Goal: Find specific page/section: Find specific page/section

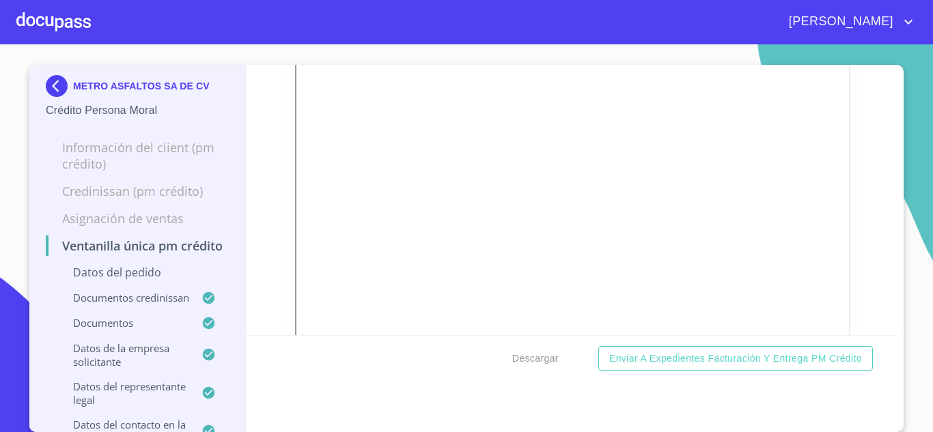
scroll to position [4975, 0]
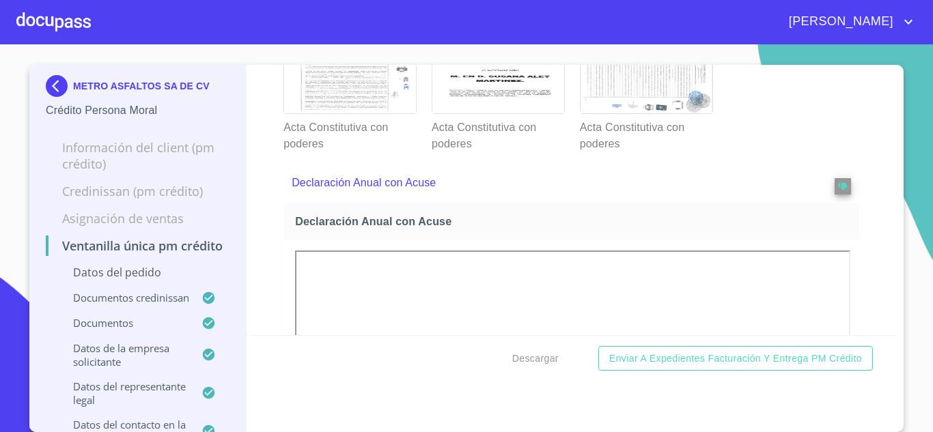
click at [60, 93] on img at bounding box center [59, 86] width 27 height 22
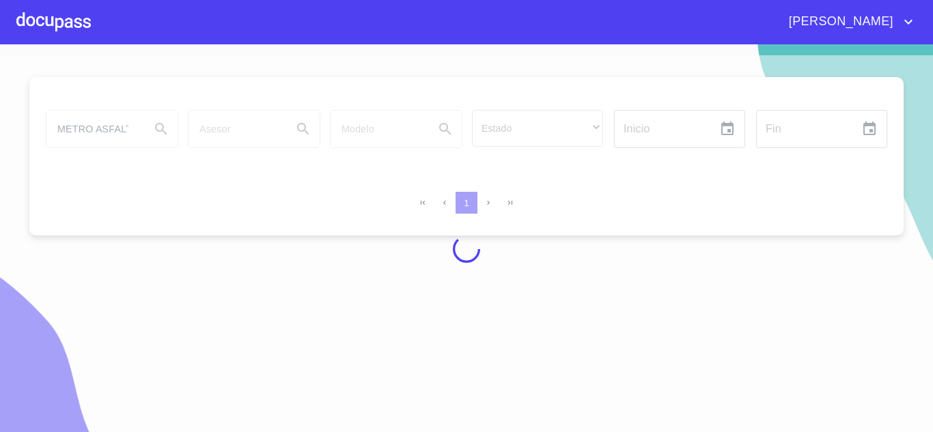
click at [115, 125] on div at bounding box center [466, 249] width 933 height 388
click at [122, 128] on div at bounding box center [466, 249] width 933 height 388
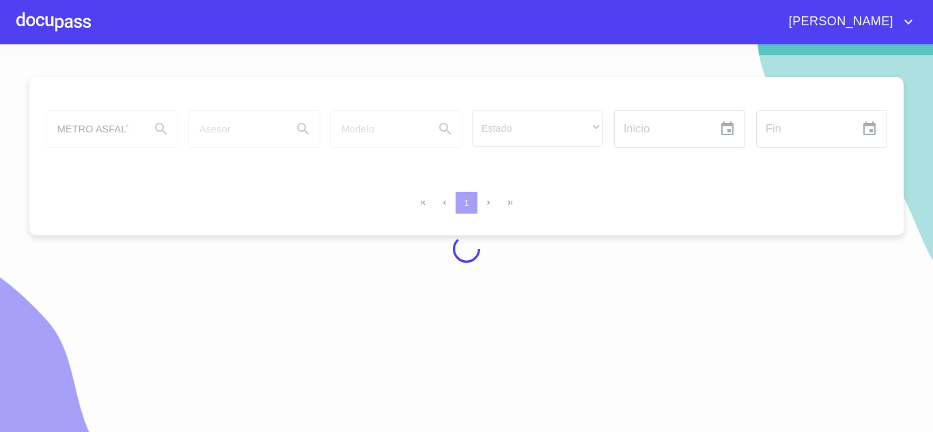
click at [114, 132] on div at bounding box center [466, 249] width 933 height 388
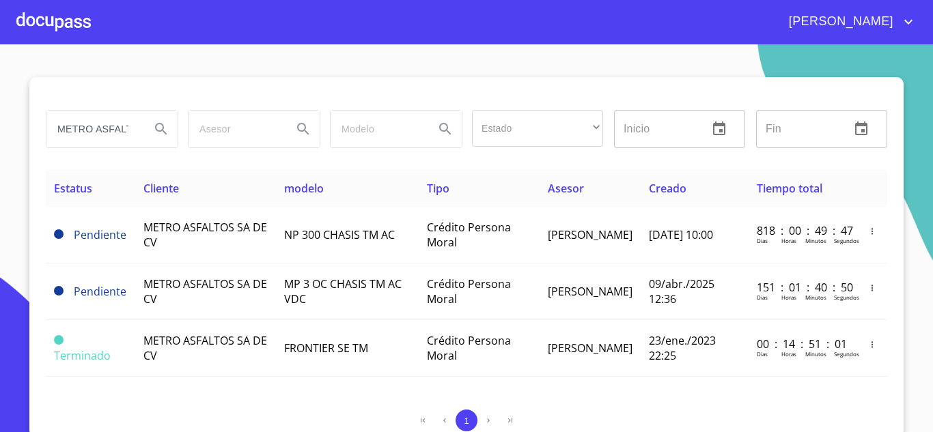
click at [114, 132] on input "METRO ASFALTOS" at bounding box center [92, 129] width 93 height 37
click at [120, 132] on input "METRO ASFALTOS" at bounding box center [92, 129] width 93 height 37
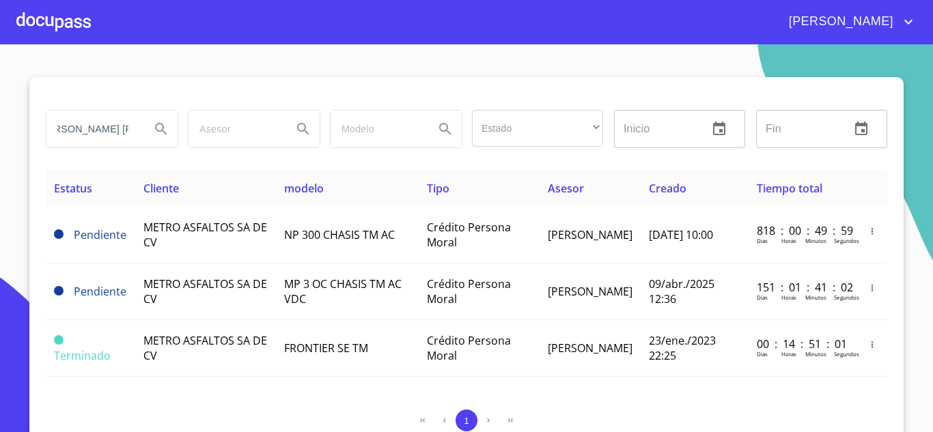
scroll to position [0, 111]
type input "[PERSON_NAME] [PERSON_NAME] [PERSON_NAME]"
click at [150, 120] on button "Search" at bounding box center [161, 129] width 33 height 33
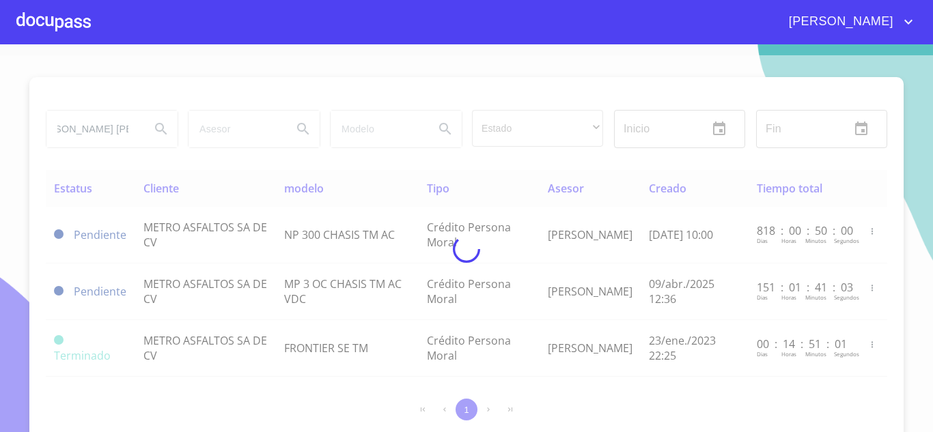
scroll to position [0, 0]
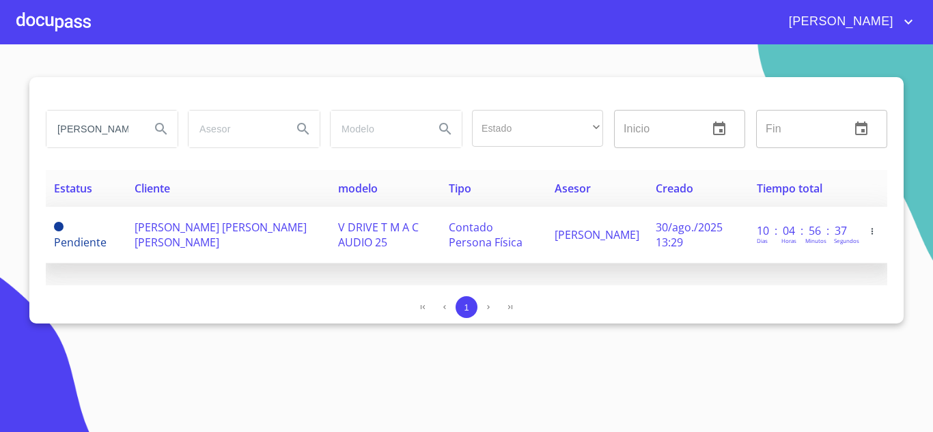
click at [232, 230] on span "[PERSON_NAME] [PERSON_NAME] [PERSON_NAME]" at bounding box center [221, 235] width 172 height 30
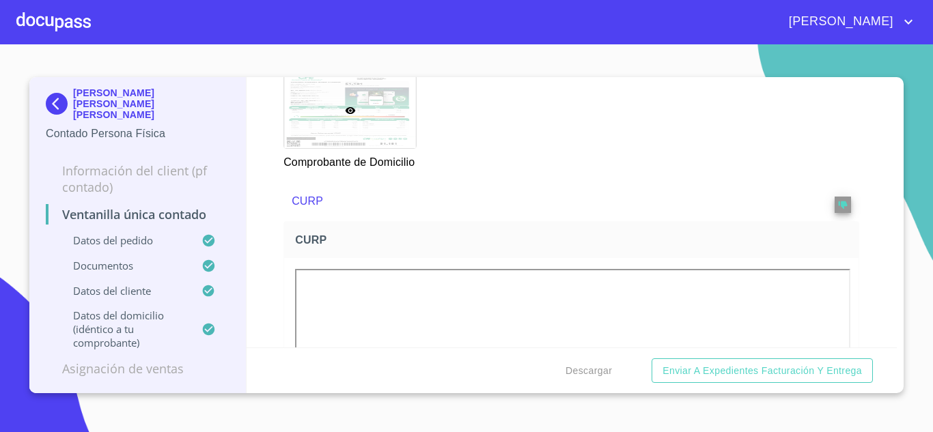
scroll to position [1646, 0]
